Goal: Register for event/course

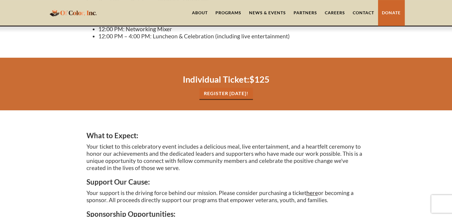
scroll to position [236, 0]
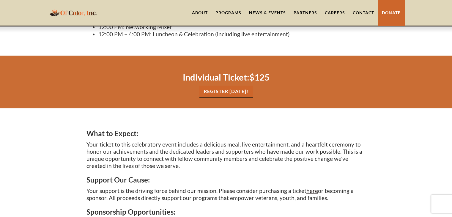
click at [241, 89] on link "REgister [DATE]!" at bounding box center [225, 92] width 53 height 12
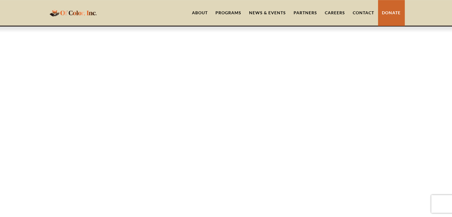
scroll to position [494, 0]
